Goal: Transaction & Acquisition: Purchase product/service

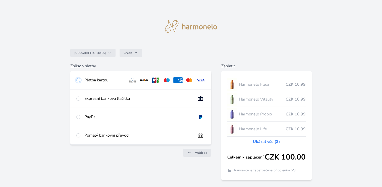
click at [79, 80] on input "radio" at bounding box center [78, 80] width 4 height 4
radio input "true"
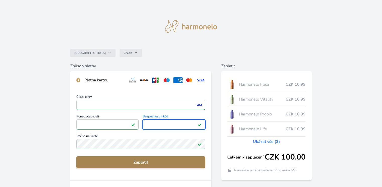
click at [137, 163] on span "Zaplatit" at bounding box center [140, 162] width 121 height 6
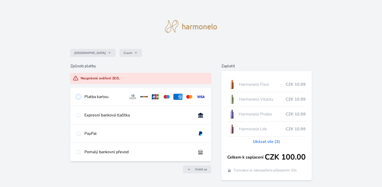
click at [79, 97] on input "radio" at bounding box center [78, 97] width 4 height 4
radio input "true"
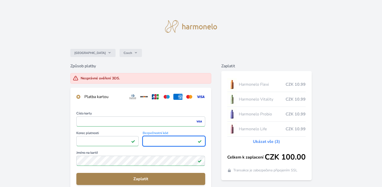
click at [136, 177] on span "Zaplatit" at bounding box center [140, 178] width 121 height 6
